Goal: Find specific page/section: Find specific page/section

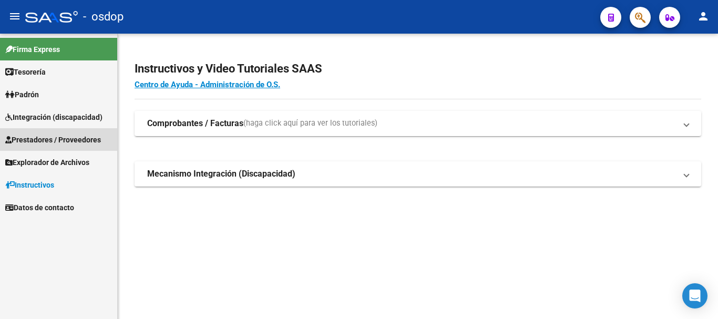
click at [72, 142] on span "Prestadores / Proveedores" at bounding box center [53, 140] width 96 height 12
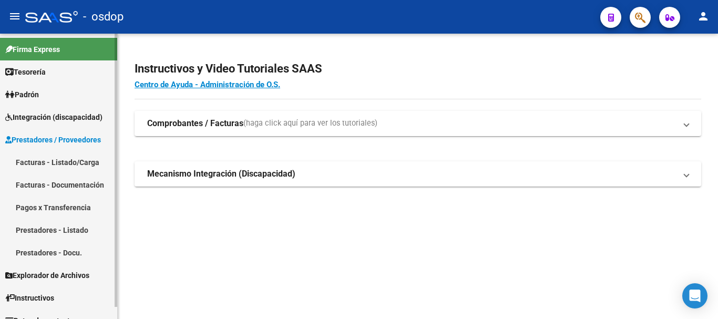
click at [69, 232] on link "Prestadores - Listado" at bounding box center [58, 230] width 117 height 23
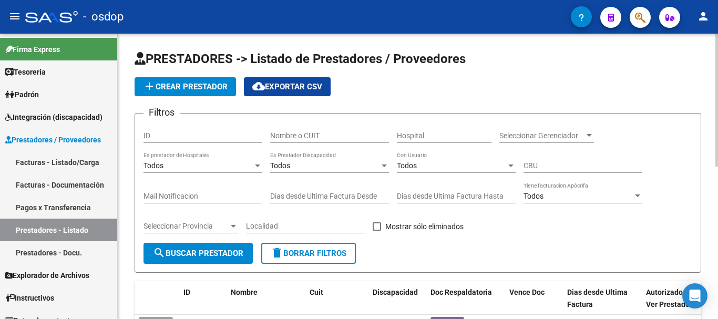
click at [309, 135] on input "Nombre o CUIT" at bounding box center [329, 135] width 119 height 9
type input "27325160050"
click at [227, 251] on span "search Buscar Prestador" at bounding box center [198, 252] width 90 height 9
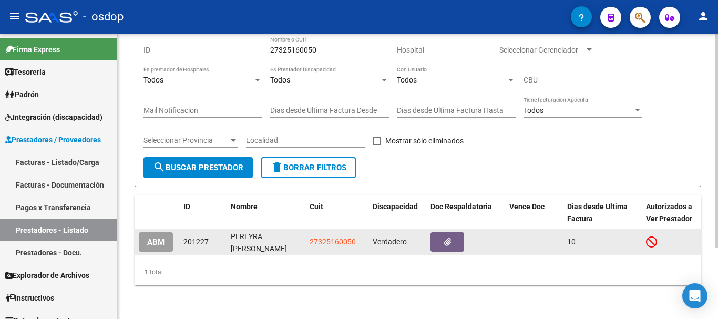
scroll to position [94, 0]
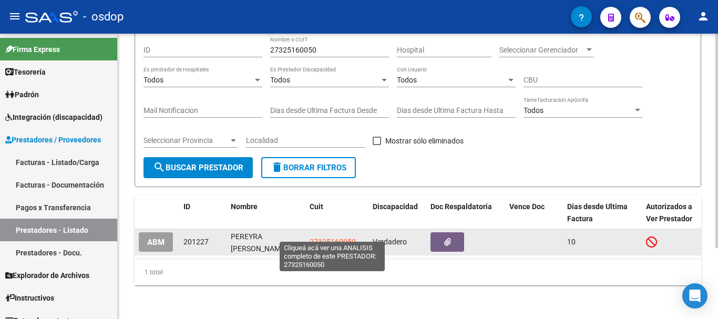
click at [322, 237] on span "27325160050" at bounding box center [332, 241] width 46 height 8
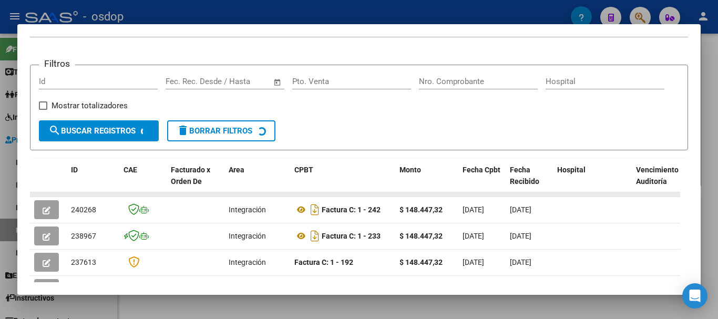
scroll to position [144, 0]
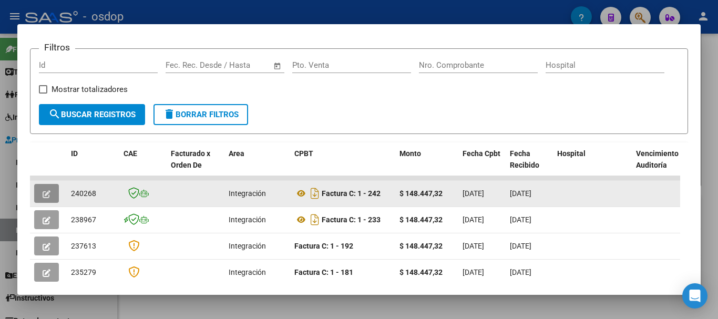
click at [45, 203] on button "button" at bounding box center [46, 193] width 25 height 19
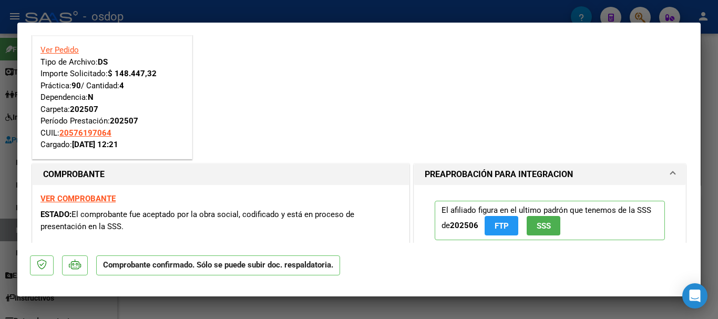
scroll to position [8, 0]
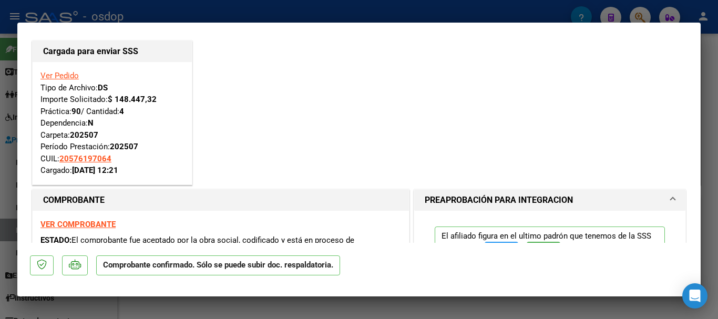
click at [107, 227] on strong "VER COMPROBANTE" at bounding box center [77, 224] width 75 height 9
